Goal: Find specific page/section: Find specific page/section

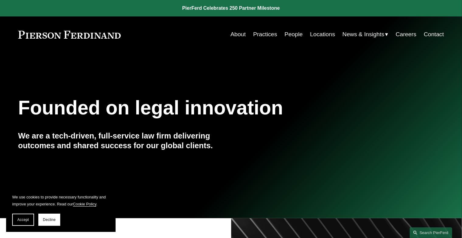
click at [264, 35] on link "Practices" at bounding box center [265, 35] width 24 height 12
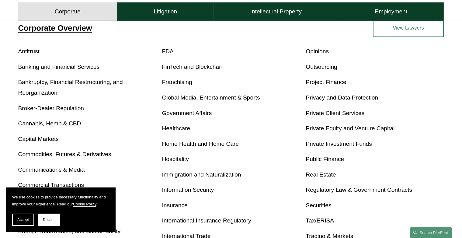
scroll to position [257, 0]
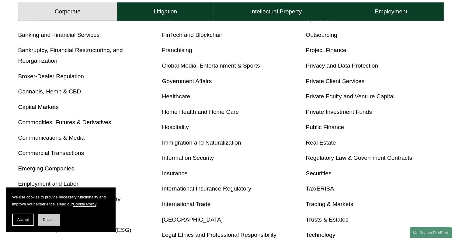
click at [54, 222] on span "Decline" at bounding box center [49, 219] width 13 height 4
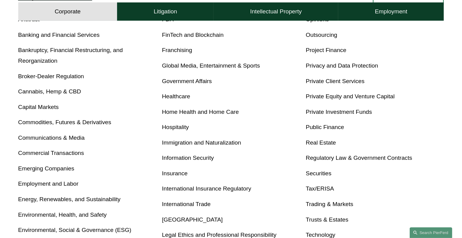
scroll to position [96, 0]
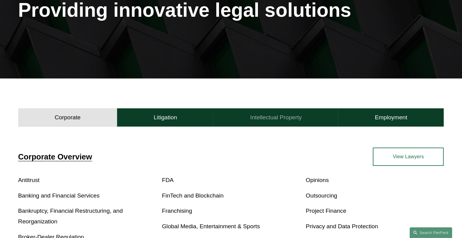
click at [274, 122] on button "Intellectual Property" at bounding box center [275, 117] width 125 height 18
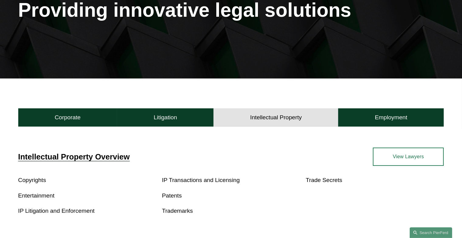
scroll to position [128, 0]
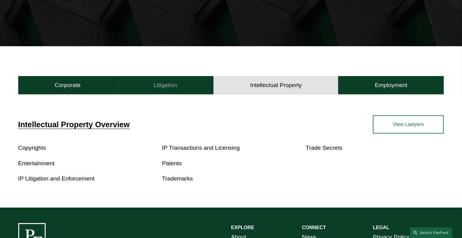
click at [163, 92] on button "Litigation" at bounding box center [165, 85] width 96 height 18
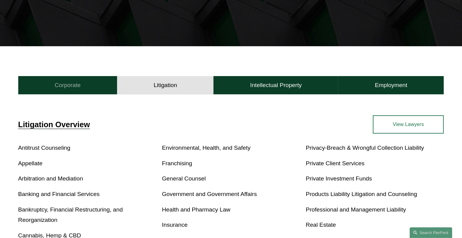
click at [71, 88] on h4 "Corporate" at bounding box center [68, 84] width 26 height 7
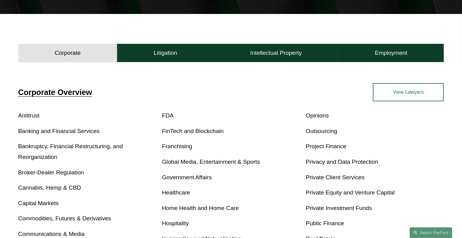
scroll to position [192, 0]
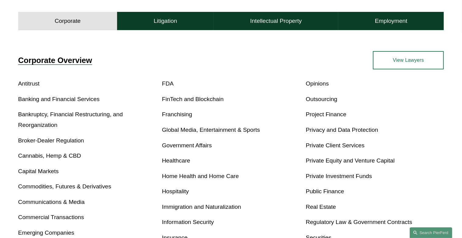
click at [335, 132] on link "Privacy and Data Protection" at bounding box center [341, 129] width 72 height 6
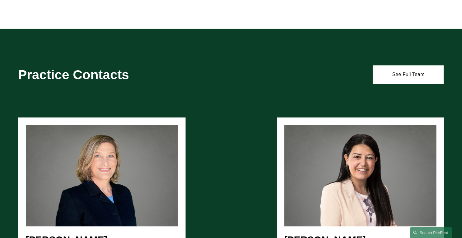
scroll to position [385, 0]
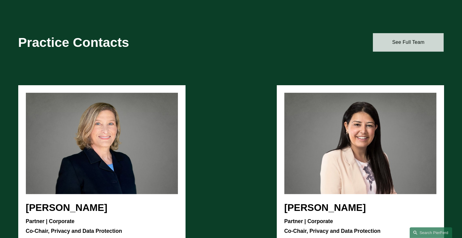
click at [400, 42] on link "See Full Team" at bounding box center [408, 42] width 71 height 18
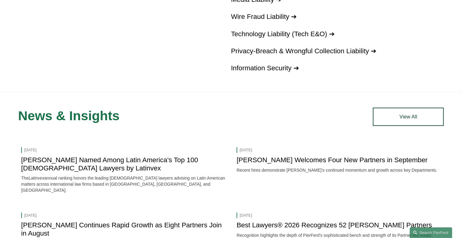
scroll to position [706, 0]
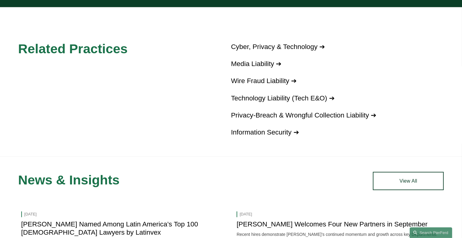
click at [267, 48] on link "Cyber, Privacy & Technology ➔" at bounding box center [278, 47] width 94 height 8
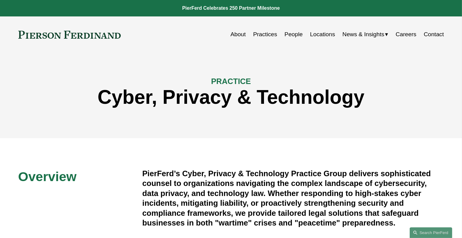
click at [290, 36] on link "People" at bounding box center [293, 35] width 18 height 12
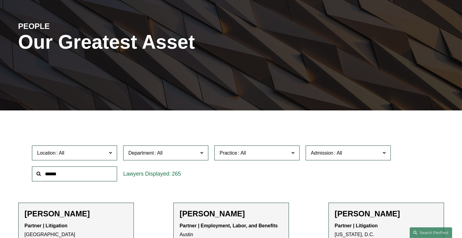
scroll to position [128, 0]
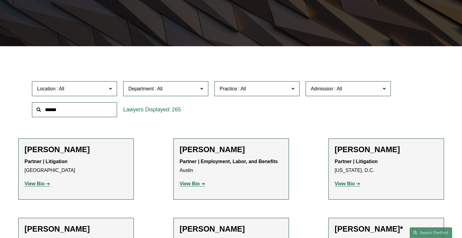
click at [298, 89] on label "Practice" at bounding box center [256, 88] width 85 height 15
click at [201, 92] on span at bounding box center [201, 88] width 3 height 8
